Goal: Find contact information: Find contact information

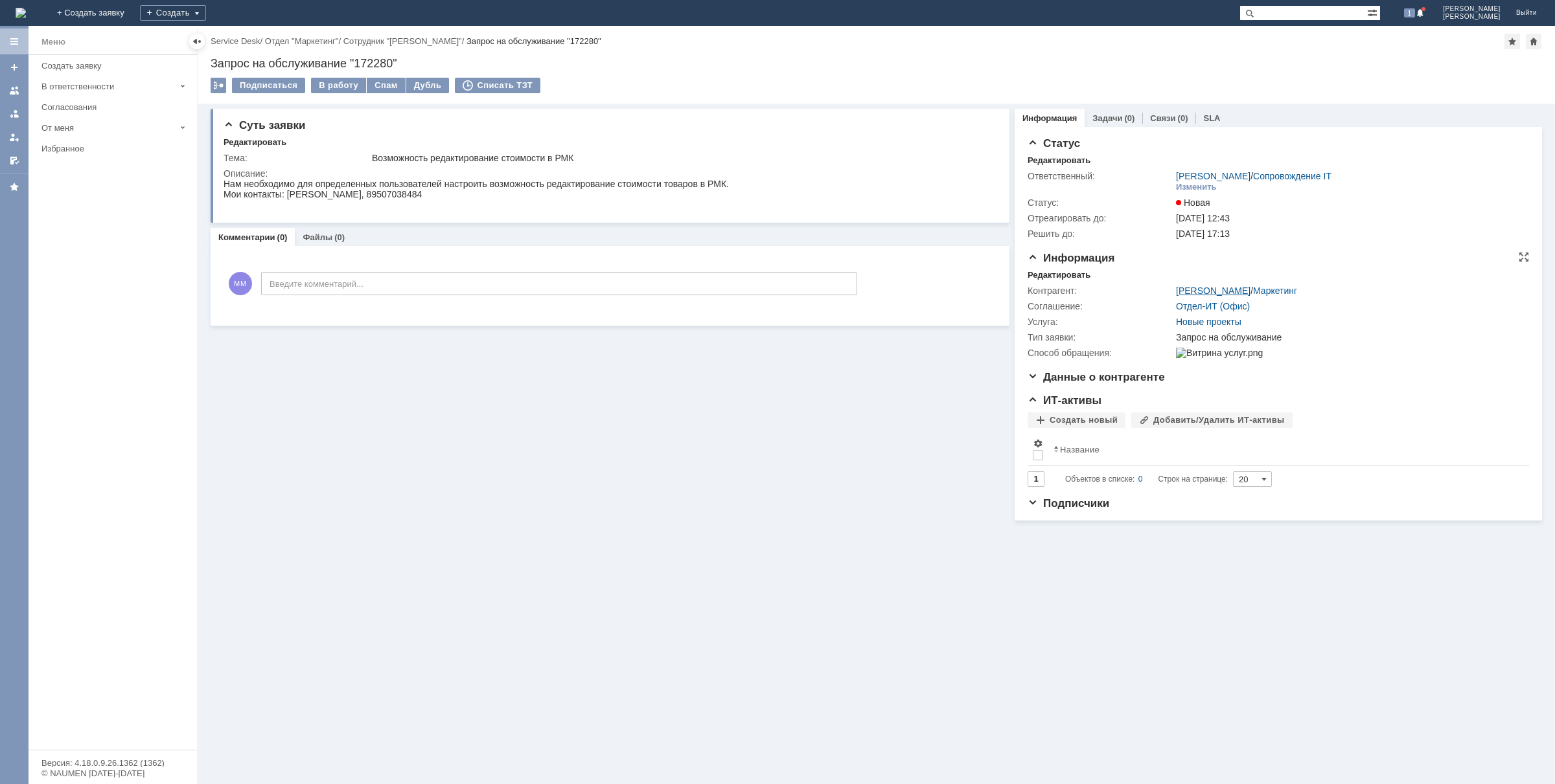
click at [1232, 290] on link "[PERSON_NAME]" at bounding box center [1213, 291] width 75 height 11
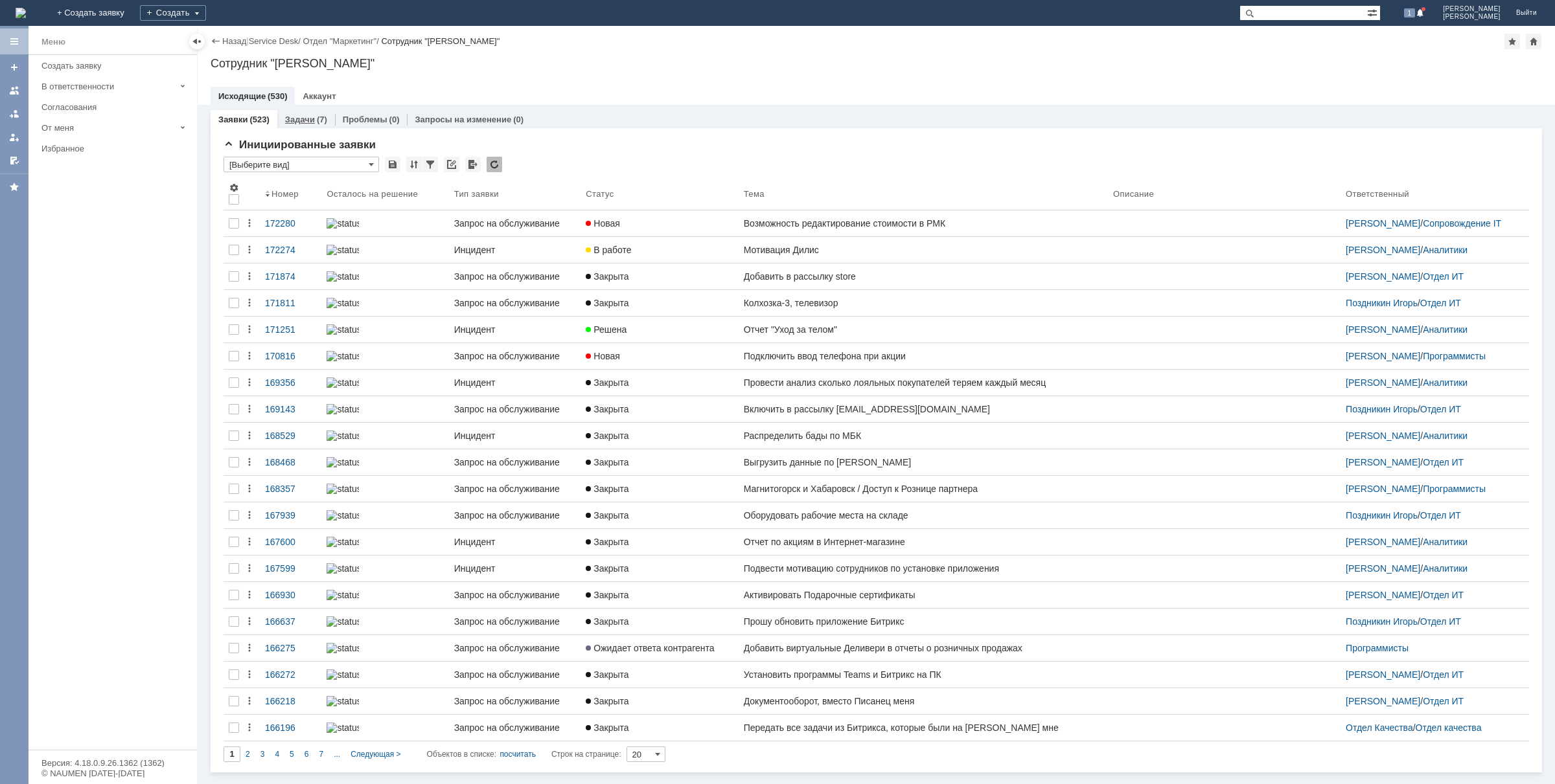
click at [307, 118] on link "Задачи" at bounding box center [300, 119] width 30 height 10
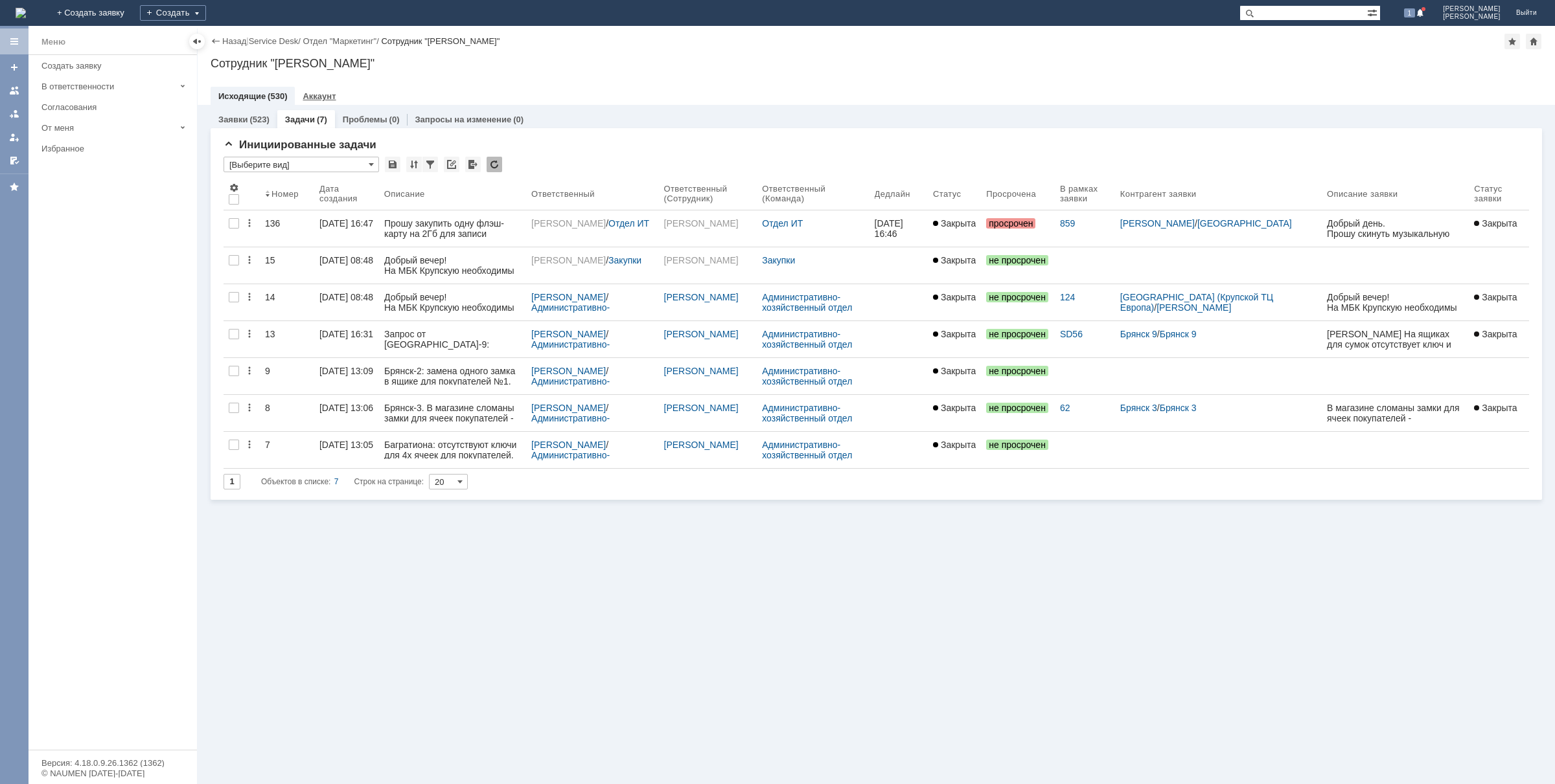
click at [315, 96] on link "Аккаунт" at bounding box center [318, 96] width 33 height 10
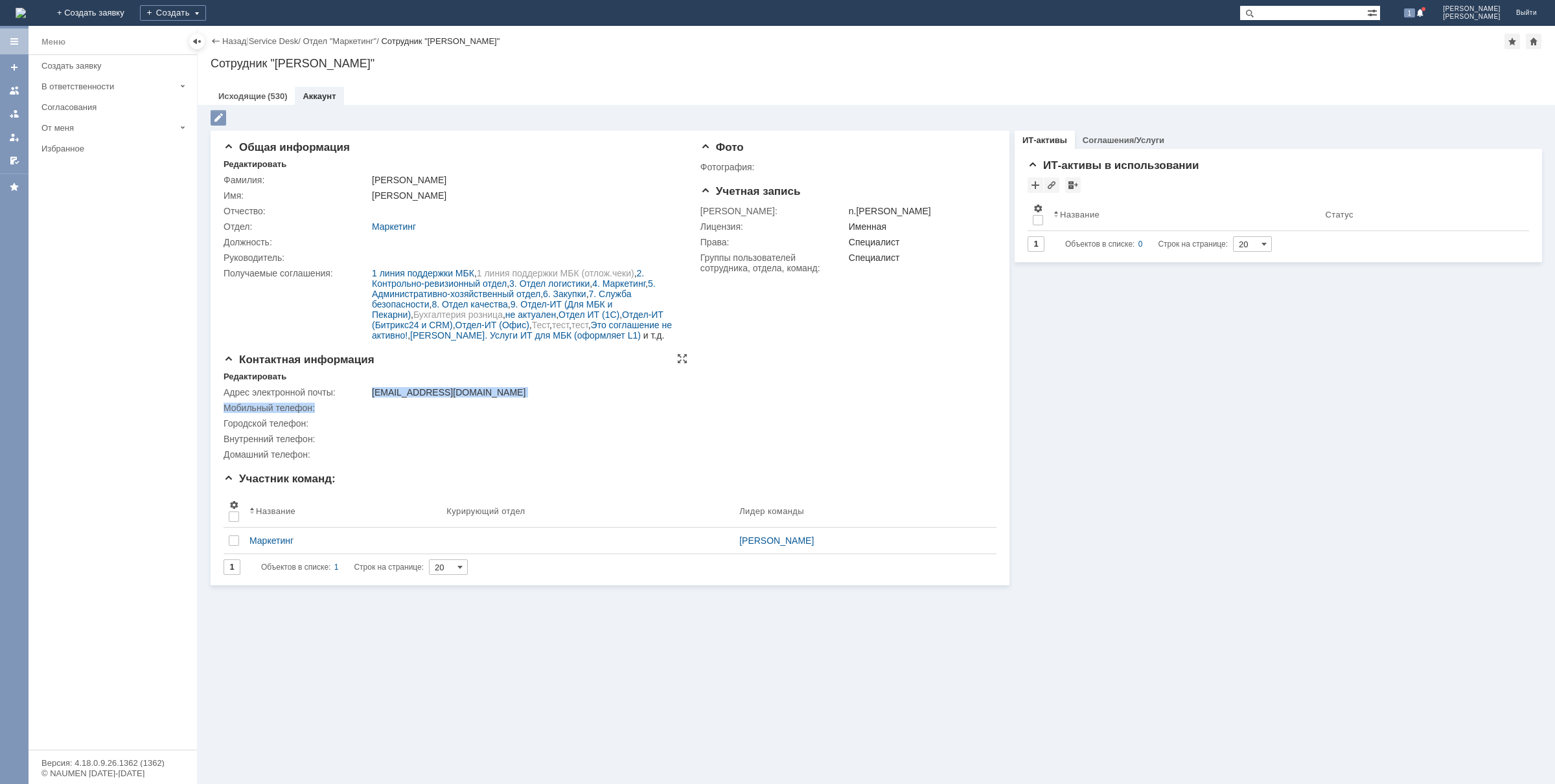
drag, startPoint x: 491, startPoint y: 401, endPoint x: 367, endPoint y: 388, distance: 124.7
click at [367, 388] on tbody "Адрес электронной почты: [EMAIL_ADDRESS][DOMAIN_NAME] Мобильный телефон: Городс…" at bounding box center [453, 423] width 459 height 78
click at [365, 431] on td "Внутренний телефон:" at bounding box center [296, 439] width 146 height 15
drag, startPoint x: 371, startPoint y: 390, endPoint x: 502, endPoint y: 390, distance: 131.0
click at [502, 390] on td "[EMAIL_ADDRESS][DOMAIN_NAME]" at bounding box center [526, 392] width 314 height 15
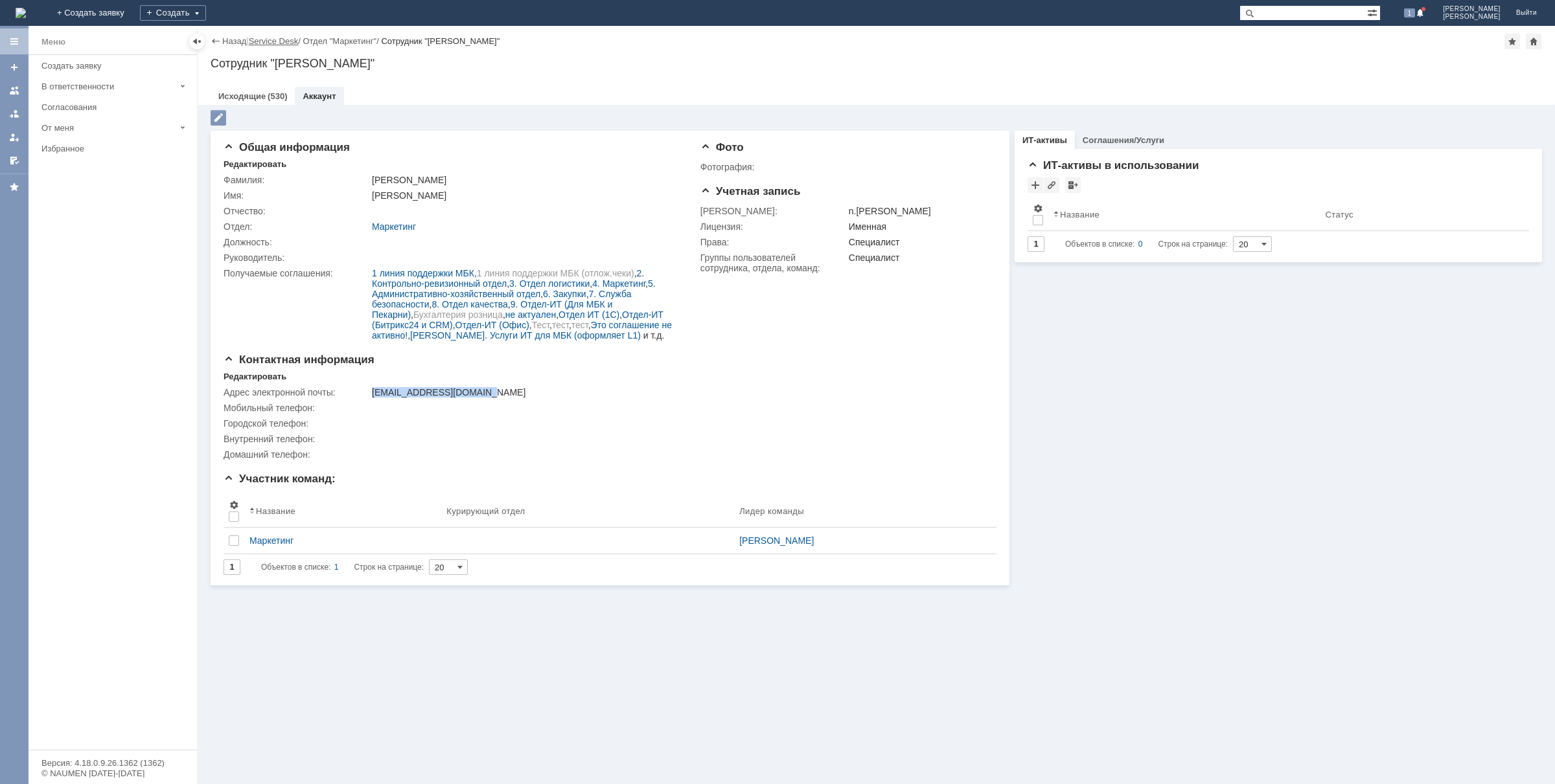
copy div "[EMAIL_ADDRESS][DOMAIN_NAME]"
